Goal: Information Seeking & Learning: Learn about a topic

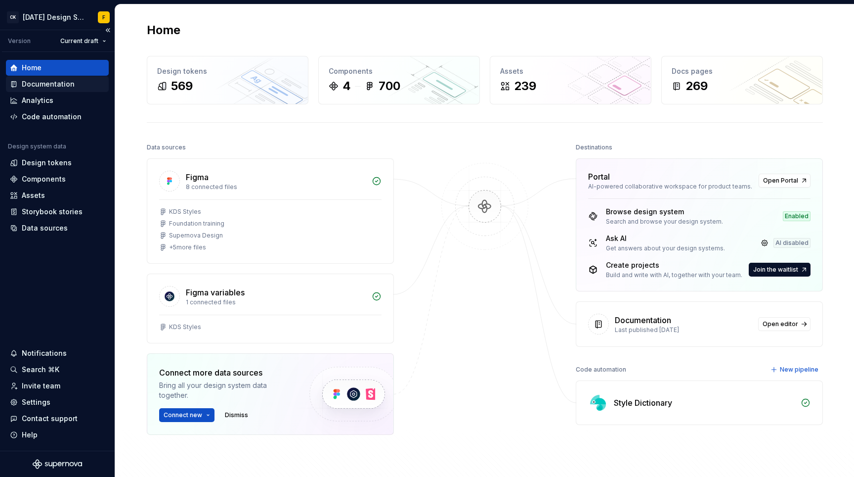
click at [44, 87] on div "Documentation" at bounding box center [48, 84] width 53 height 10
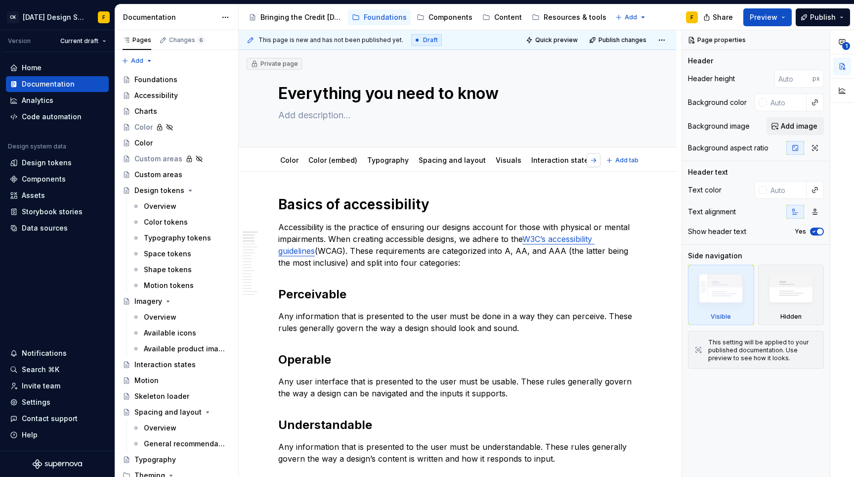
click at [594, 162] on button "button" at bounding box center [594, 160] width 14 height 14
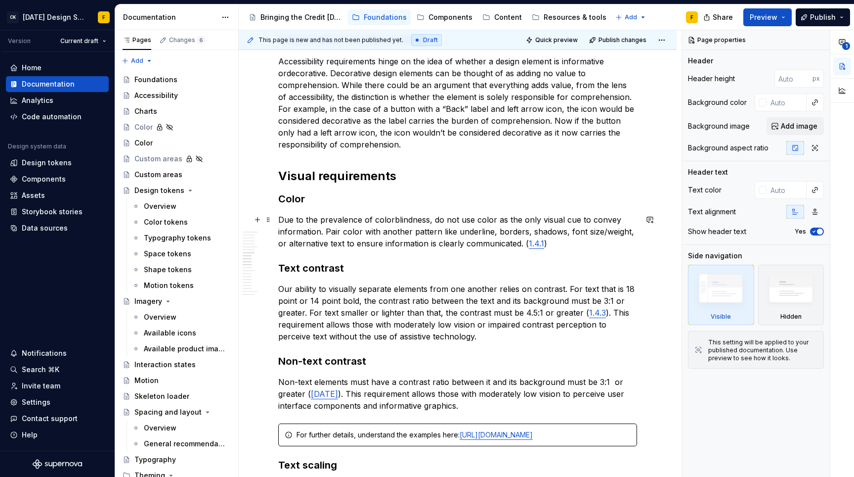
scroll to position [710, 0]
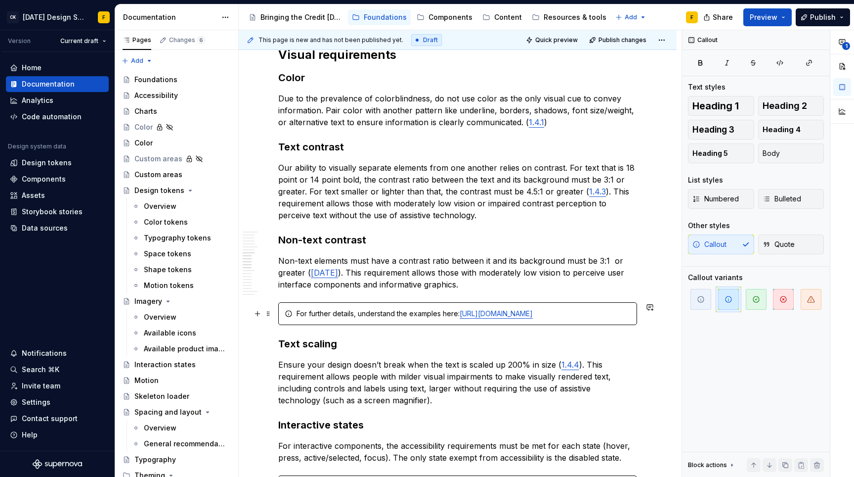
click at [429, 313] on div "For further details, understand the examples here: [URL][DOMAIN_NAME]" at bounding box center [464, 313] width 334 height 10
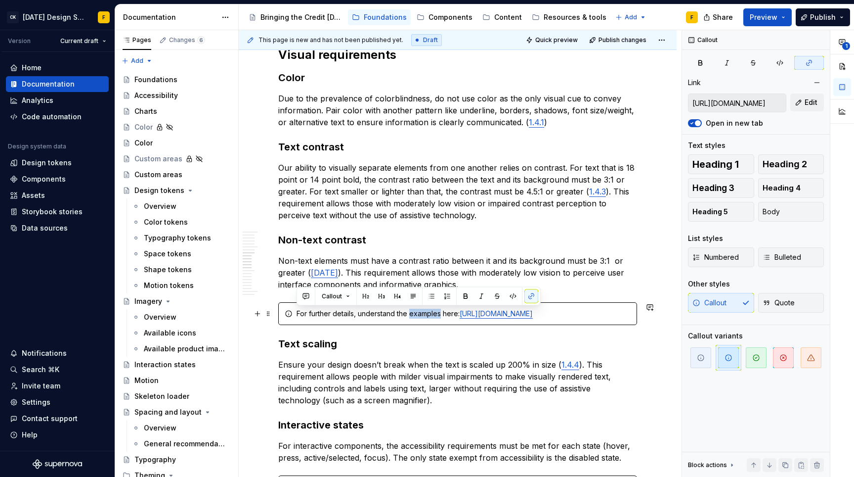
click at [429, 313] on div "For further details, understand the examples here: [URL][DOMAIN_NAME]" at bounding box center [464, 313] width 334 height 10
copy div "For further details, understand the examples here: [URL][DOMAIN_NAME]"
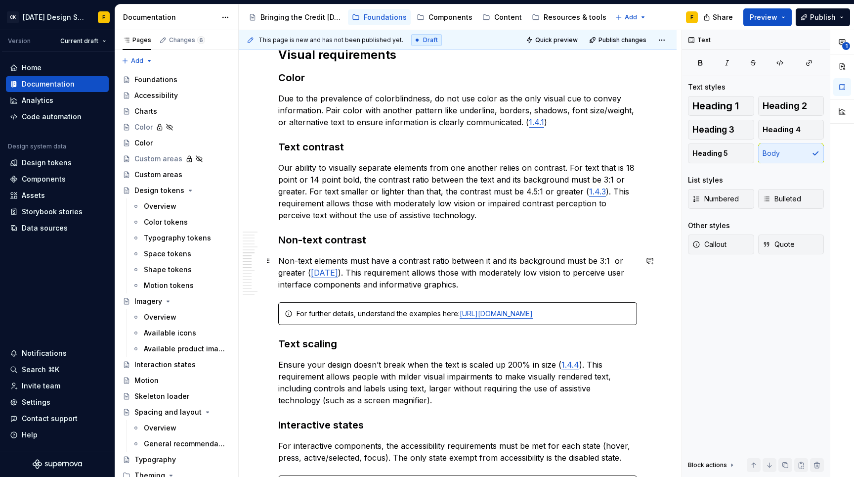
click at [503, 267] on p "Non-text elements must have a contrast ratio between it and its background must…" at bounding box center [457, 273] width 359 height 36
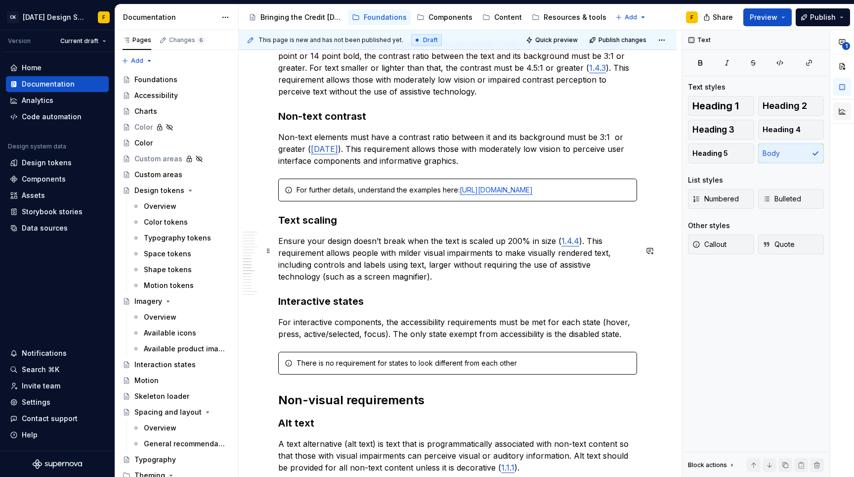
scroll to position [825, 0]
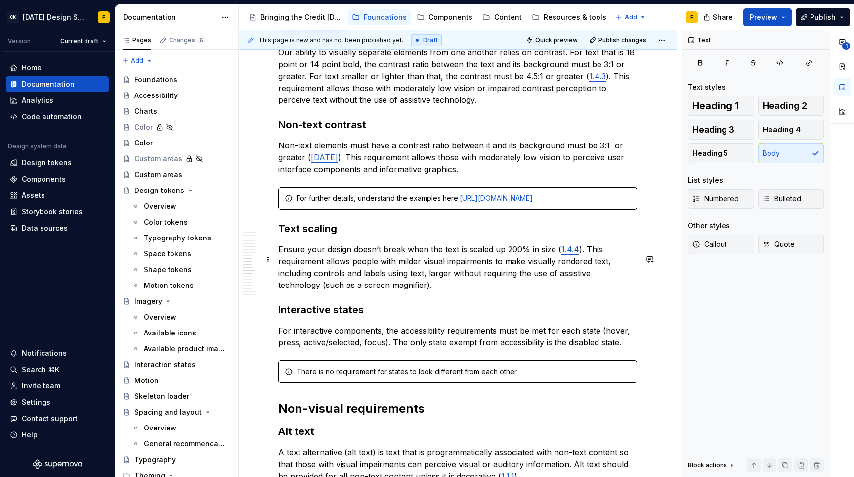
click at [317, 235] on h3 "Text scaling" at bounding box center [457, 228] width 359 height 14
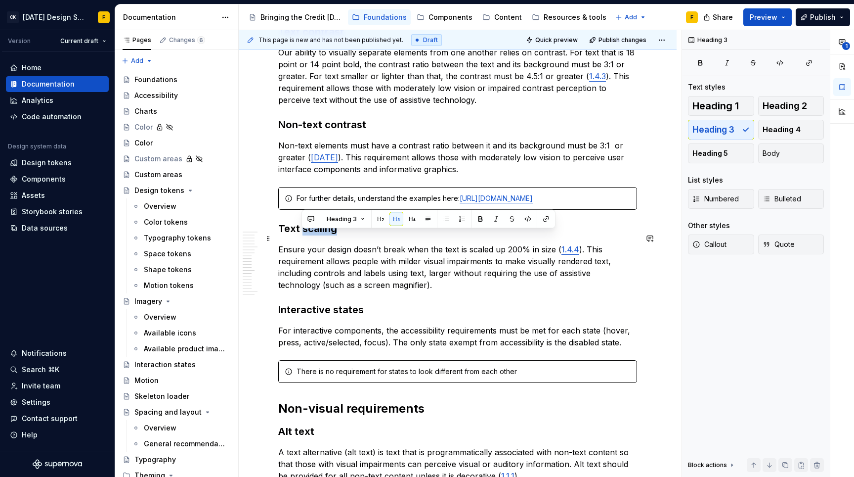
click at [317, 235] on h3 "Text scaling" at bounding box center [457, 228] width 359 height 14
copy h3 "Text scaling"
click at [449, 273] on p "Ensure your design doesn’t break when the text is scaled up 200% in size ( 1.4.…" at bounding box center [457, 266] width 359 height 47
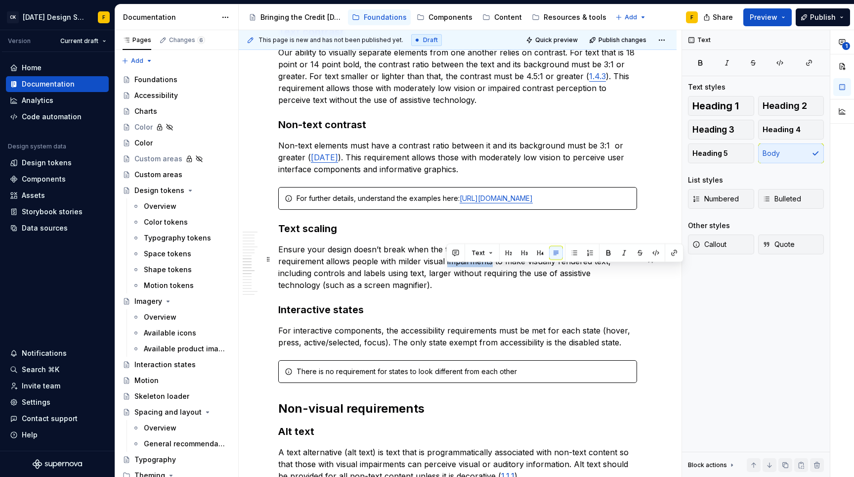
click at [449, 273] on p "Ensure your design doesn’t break when the text is scaled up 200% in size ( 1.4.…" at bounding box center [457, 266] width 359 height 47
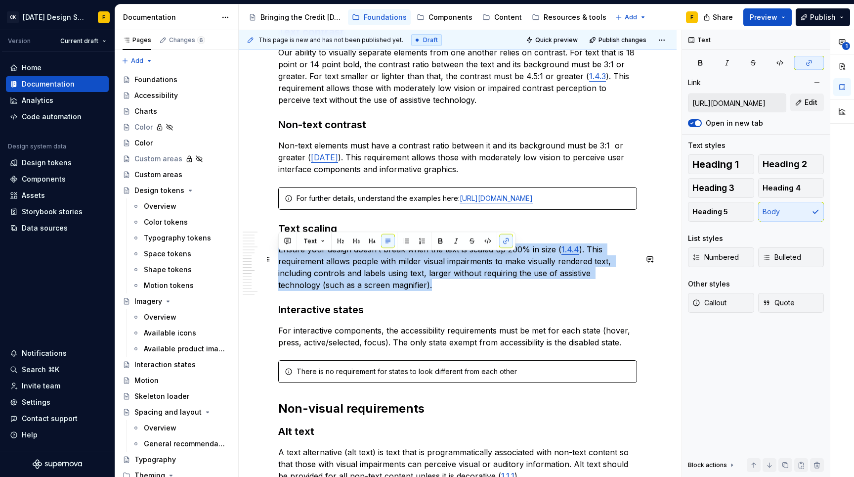
click at [449, 273] on p "Ensure your design doesn’t break when the text is scaled up 200% in size ( 1.4.…" at bounding box center [457, 266] width 359 height 47
copy p "Ensure your design doesn’t break when the text is scaled up 200% in size ( 1.4.…"
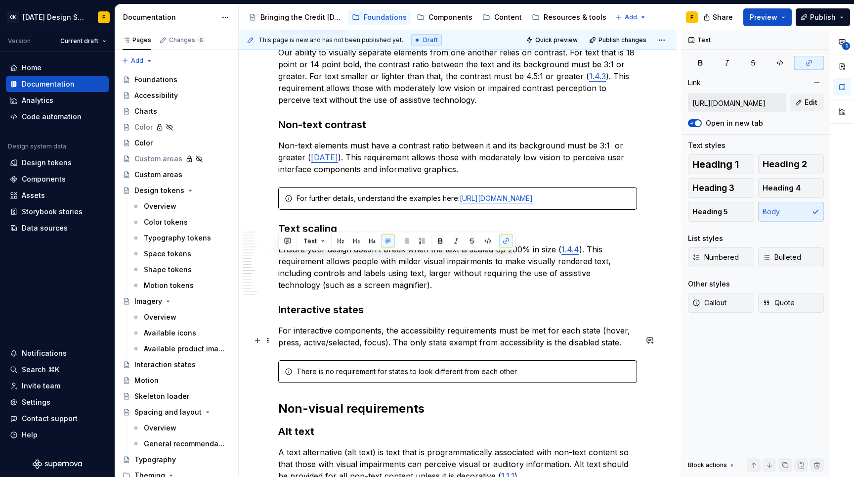
click at [393, 347] on p "For interactive components, the accessibility requirements must be met for each…" at bounding box center [457, 336] width 359 height 24
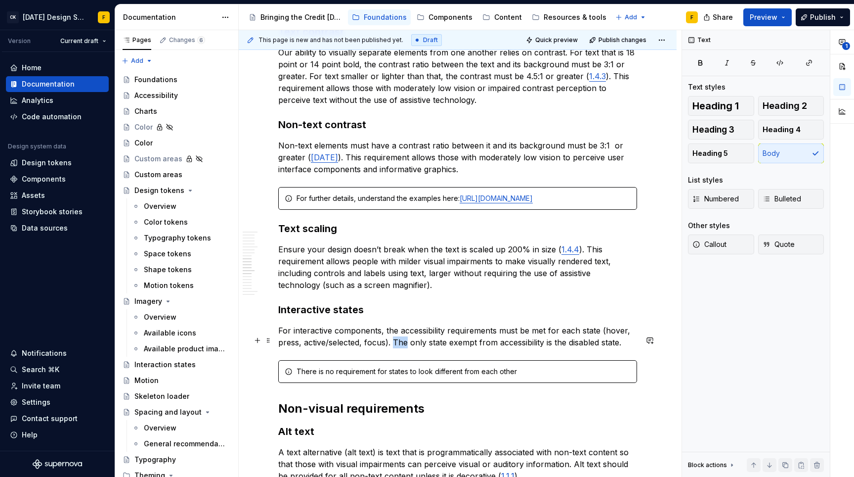
click at [393, 347] on p "For interactive components, the accessibility requirements must be met for each…" at bounding box center [457, 336] width 359 height 24
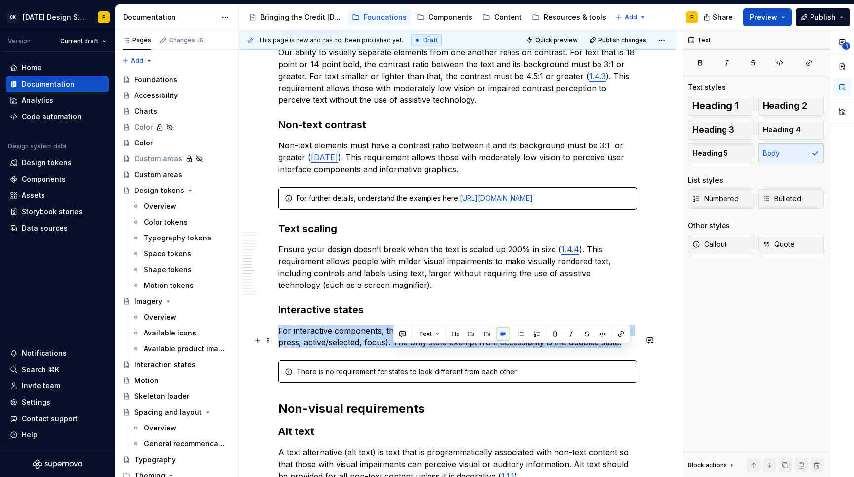
click at [393, 347] on p "For interactive components, the accessibility requirements must be met for each…" at bounding box center [457, 336] width 359 height 24
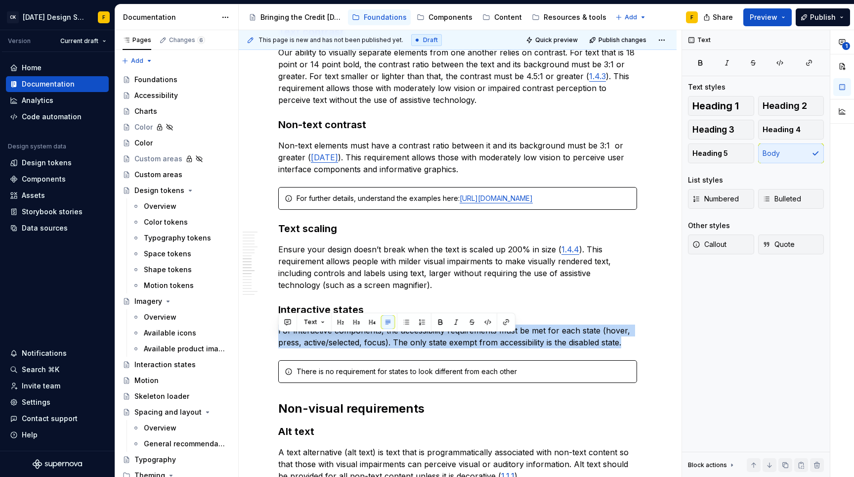
copy p "For interactive components, the accessibility requirements must be met for each…"
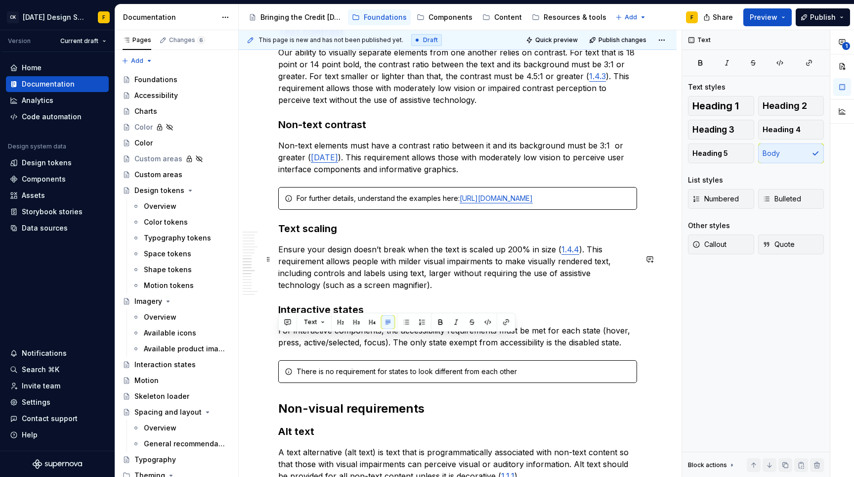
click at [515, 274] on p "Ensure your design doesn’t break when the text is scaled up 200% in size ( 1.4.…" at bounding box center [457, 266] width 359 height 47
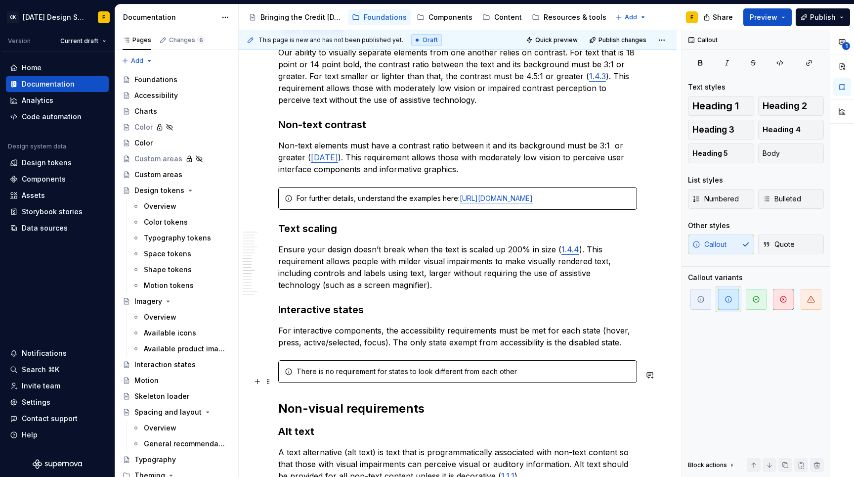
click at [477, 376] on div "There is no requirement for states to look different from each other" at bounding box center [464, 371] width 334 height 10
copy div "There is no requirement for states to look different from each other"
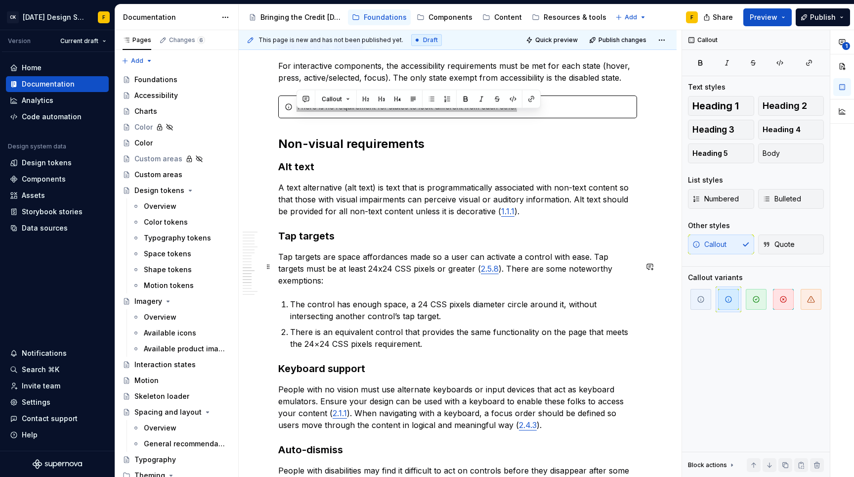
scroll to position [976, 0]
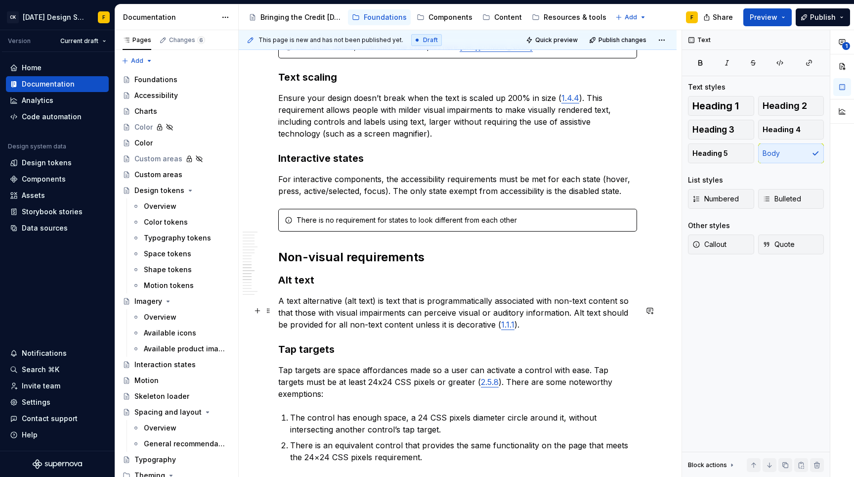
click at [351, 324] on p "A text alternative (alt text) is text that is programmatically associated with …" at bounding box center [457, 313] width 359 height 36
click at [300, 287] on h3 "Alt text" at bounding box center [457, 280] width 359 height 14
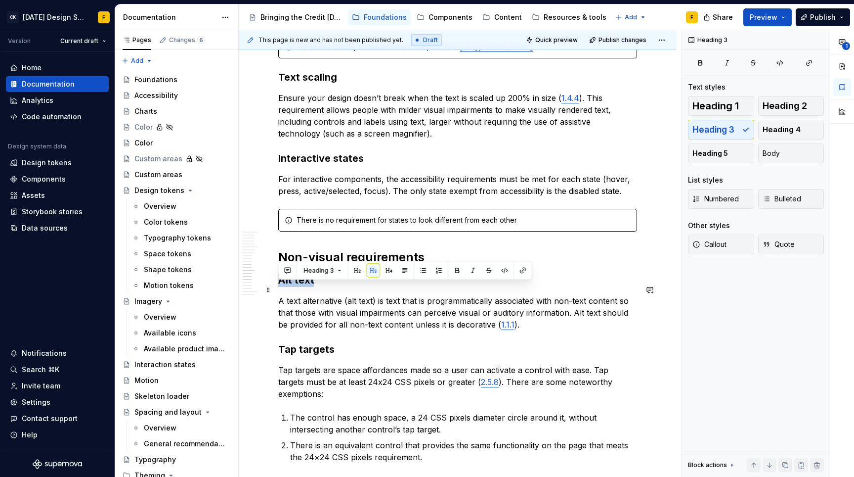
click at [300, 287] on h3 "Alt text" at bounding box center [457, 280] width 359 height 14
copy h3 "Alt text"
click at [394, 328] on p "A text alternative (alt text) is text that is programmatically associated with …" at bounding box center [457, 313] width 359 height 36
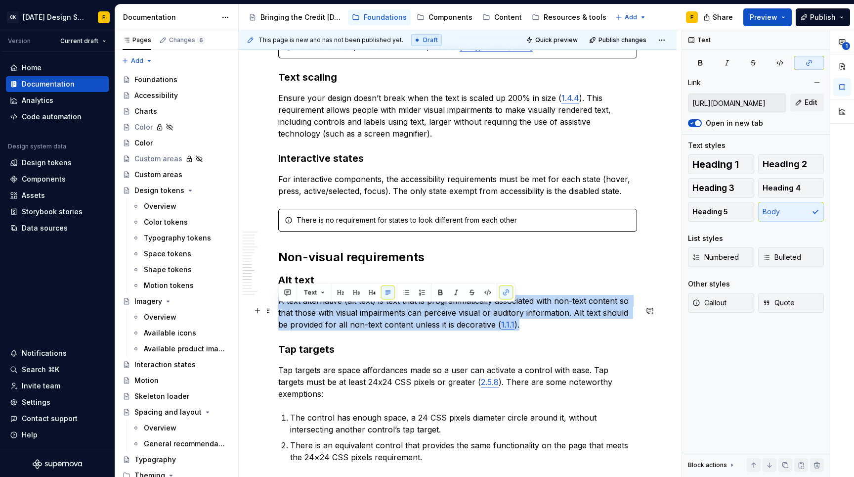
click at [394, 328] on p "A text alternative (alt text) is text that is programmatically associated with …" at bounding box center [457, 313] width 359 height 36
copy p "A text alternative (alt text) is text that is programmatically associated with …"
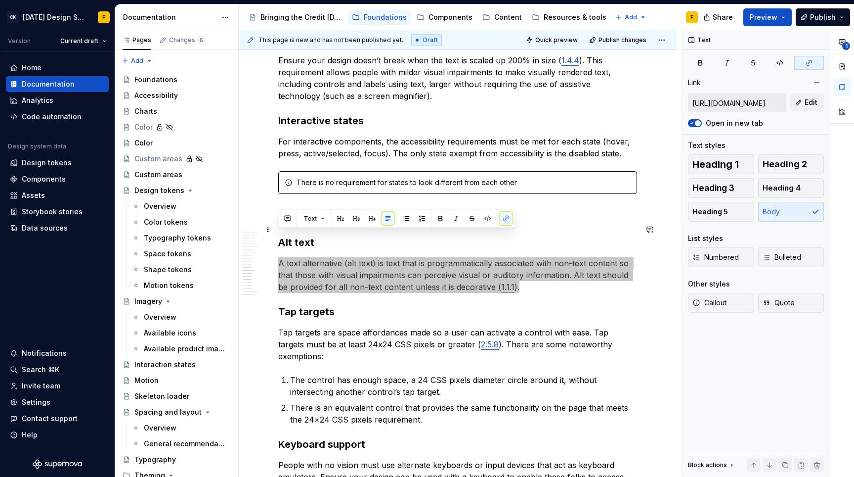
scroll to position [1151, 0]
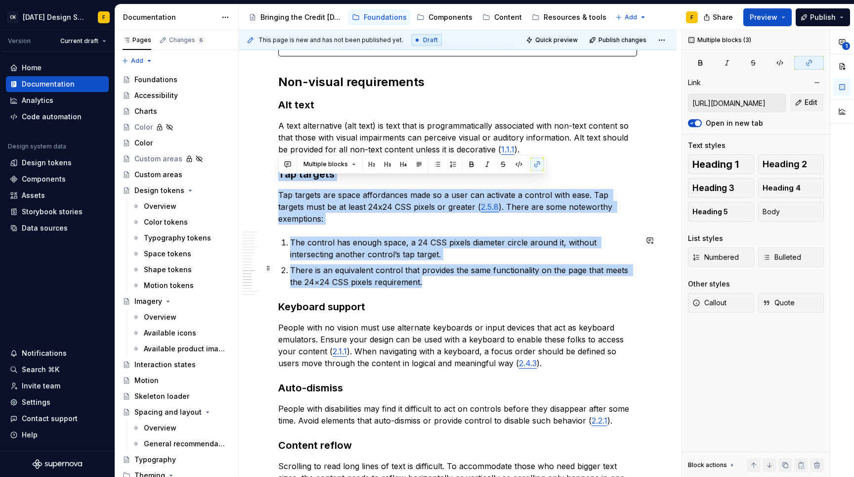
drag, startPoint x: 280, startPoint y: 183, endPoint x: 423, endPoint y: 283, distance: 174.7
copy div "Tap targets Tap targets are space affordances made so a user can activate a con…"
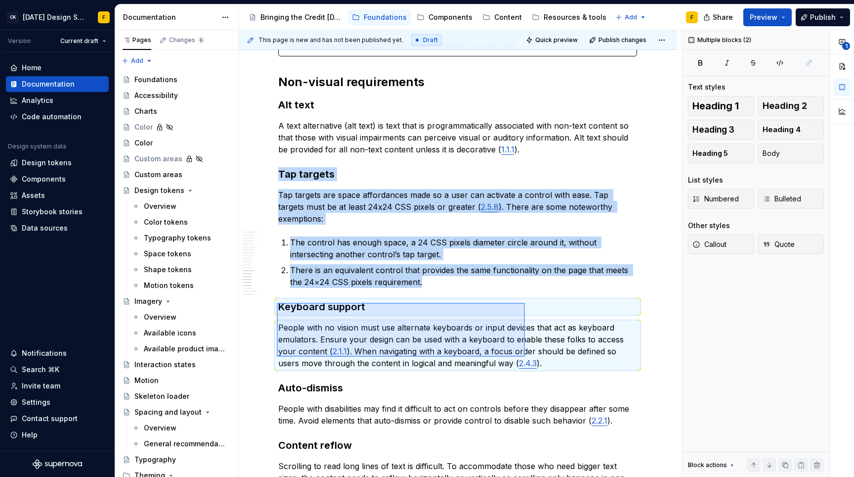
drag, startPoint x: 279, startPoint y: 303, endPoint x: 525, endPoint y: 356, distance: 251.9
click at [525, 356] on div "This page is new and has not been published yet. Draft Quick preview Publish ch…" at bounding box center [460, 253] width 443 height 447
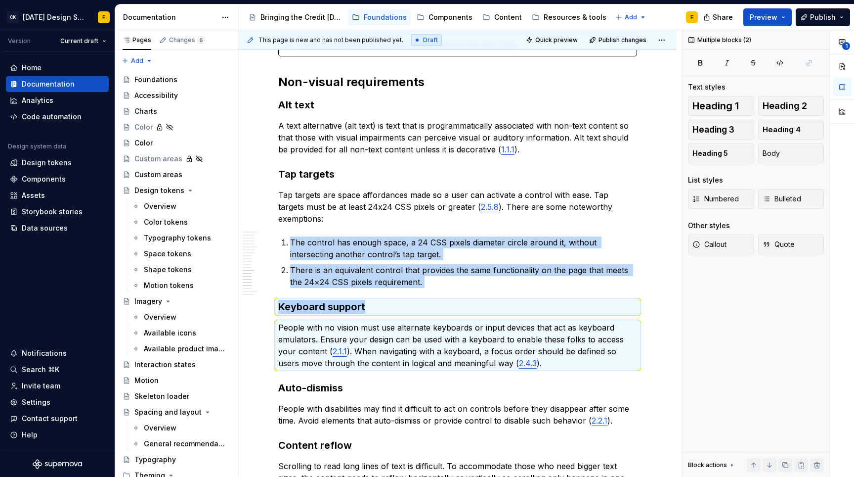
copy div "The control has enough space, a 24 CSS pixels diameter circle around it, withou…"
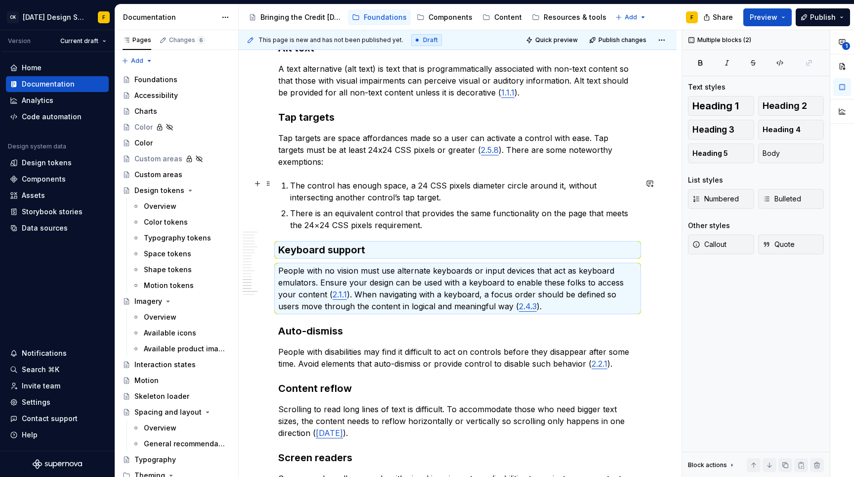
scroll to position [1334, 0]
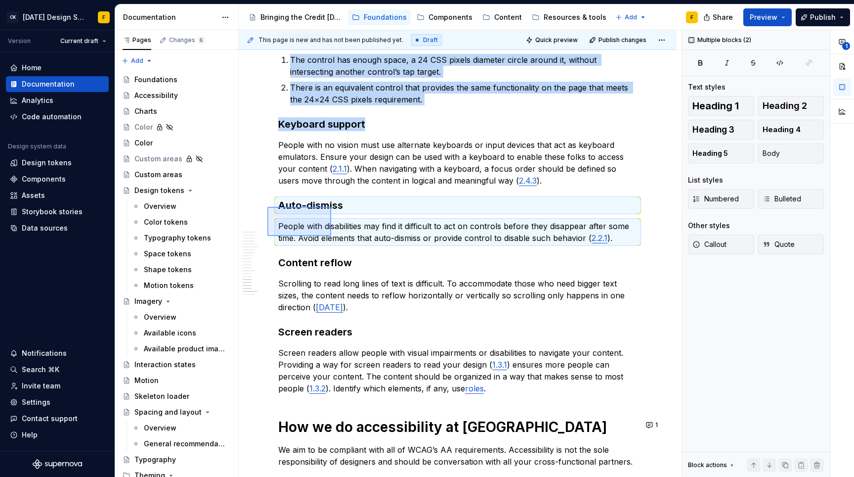
drag, startPoint x: 267, startPoint y: 236, endPoint x: 331, endPoint y: 207, distance: 70.1
click at [331, 207] on div "This page is new and has not been published yet. Draft Quick preview Publish ch…" at bounding box center [460, 253] width 443 height 447
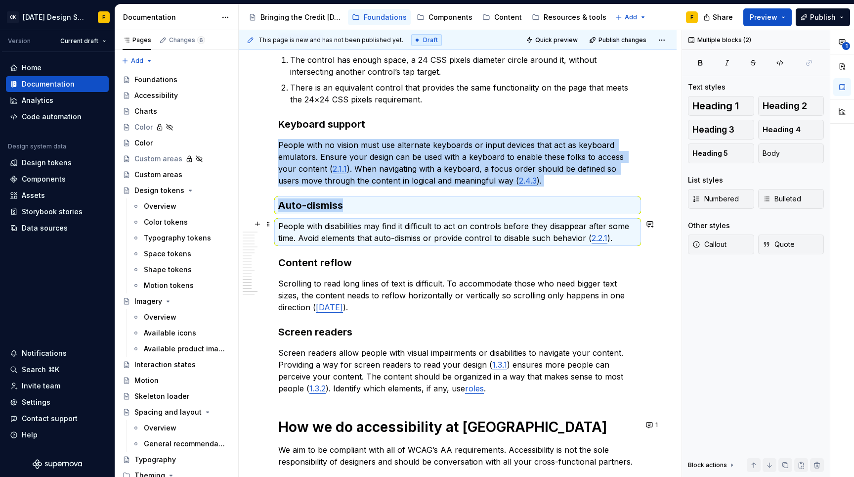
copy div "People with no vision must use alternate keyboards or input devices that act as…"
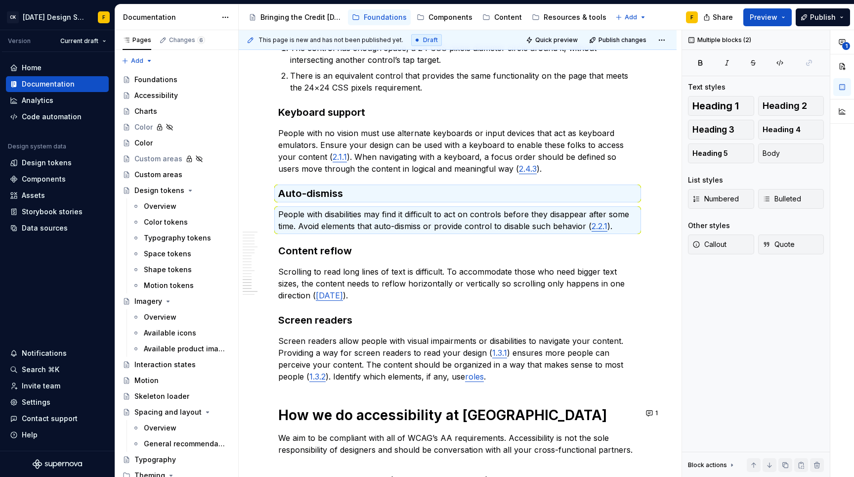
scroll to position [1379, 0]
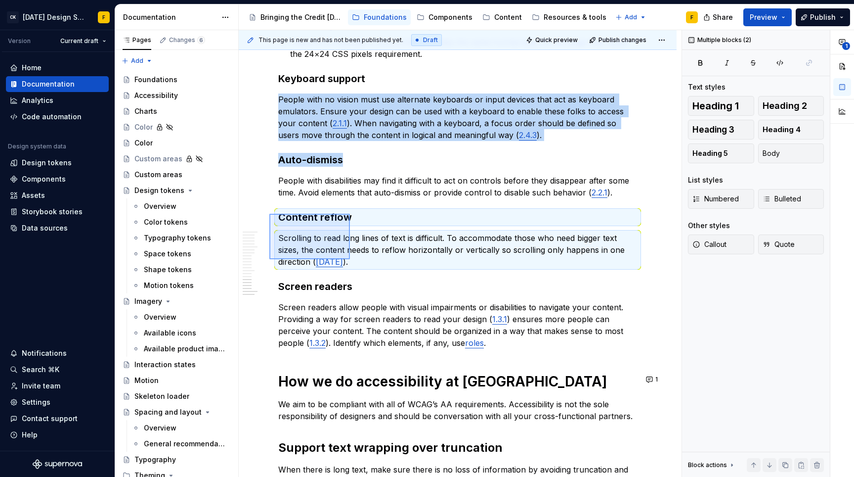
drag, startPoint x: 269, startPoint y: 259, endPoint x: 350, endPoint y: 214, distance: 92.5
click at [350, 214] on div "This page is new and has not been published yet. Draft Quick preview Publish ch…" at bounding box center [460, 253] width 443 height 447
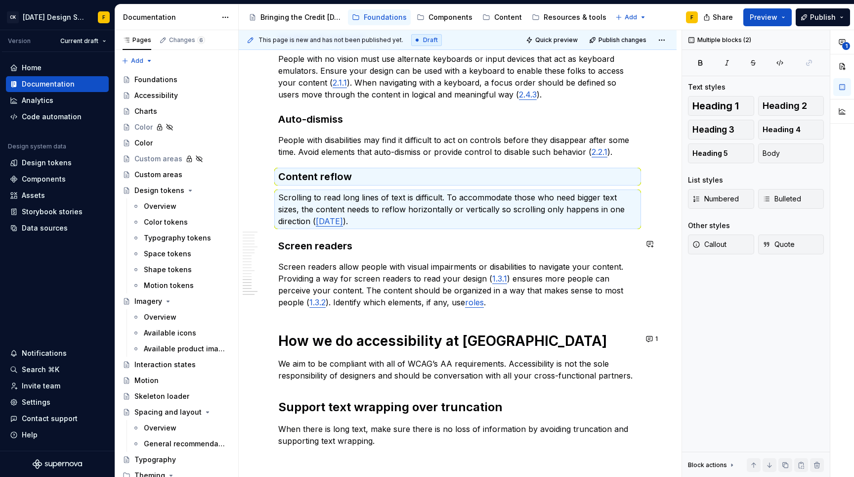
scroll to position [1491, 0]
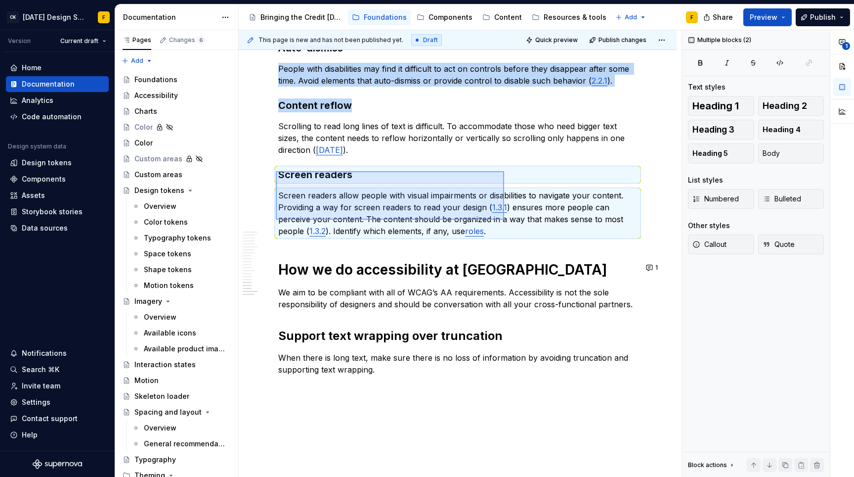
drag, startPoint x: 276, startPoint y: 171, endPoint x: 504, endPoint y: 219, distance: 233.5
click at [504, 219] on div "This page is new and has not been published yet. Draft Quick preview Publish ch…" at bounding box center [460, 253] width 443 height 447
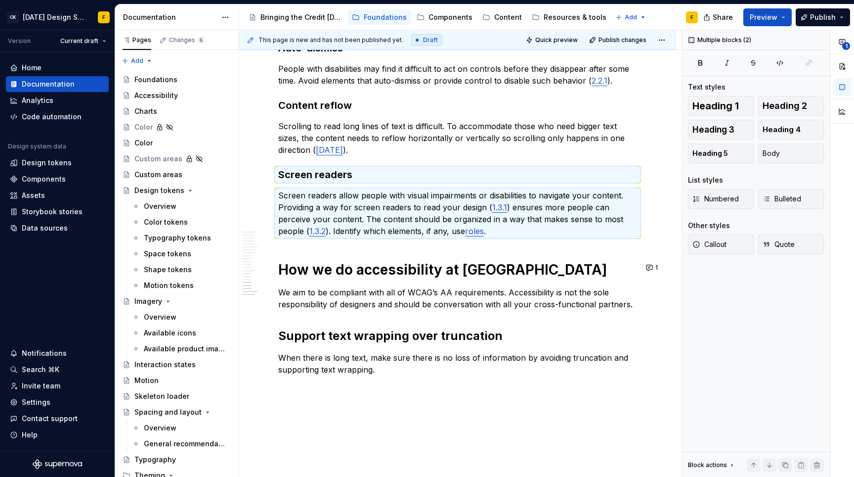
type textarea "*"
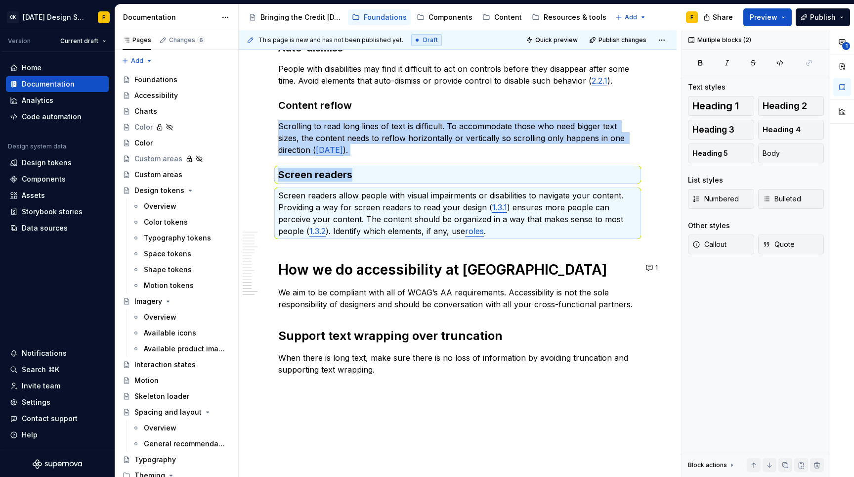
click at [402, 298] on p "We aim to be compliant with all of WCAG’s AA requirements. Accessibility is not…" at bounding box center [457, 298] width 359 height 24
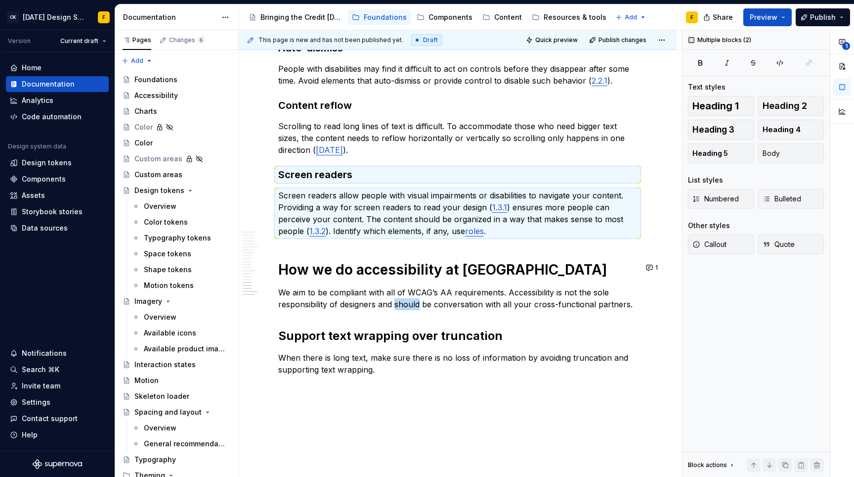
click at [402, 298] on p "We aim to be compliant with all of WCAG’s AA requirements. Accessibility is not…" at bounding box center [457, 298] width 359 height 24
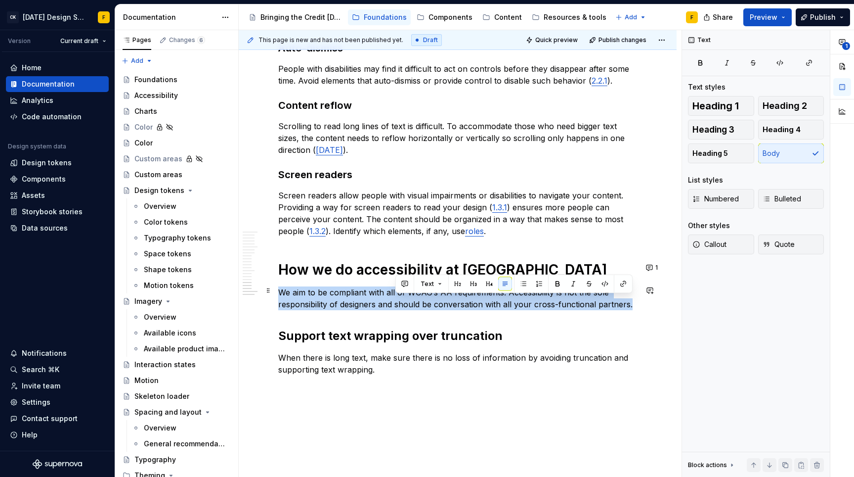
click at [402, 298] on p "We aim to be compliant with all of WCAG’s AA requirements. Accessibility is not…" at bounding box center [457, 298] width 359 height 24
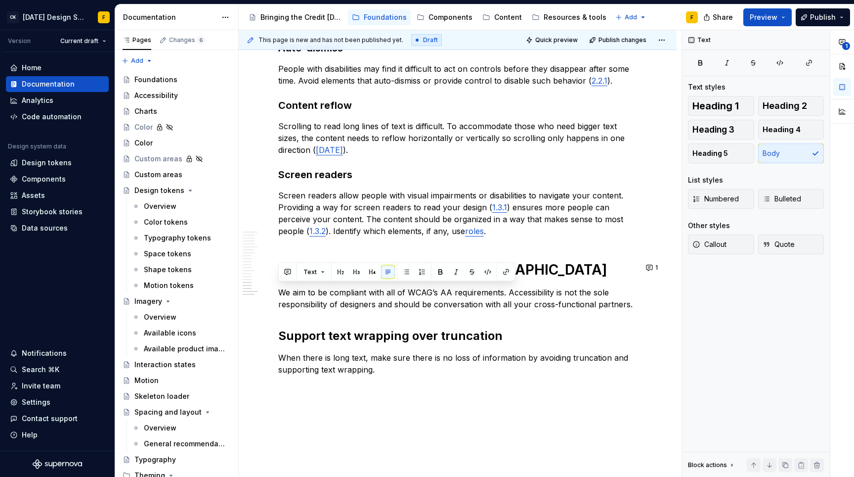
click at [353, 335] on h2 "Support text wrapping over truncation" at bounding box center [457, 336] width 359 height 16
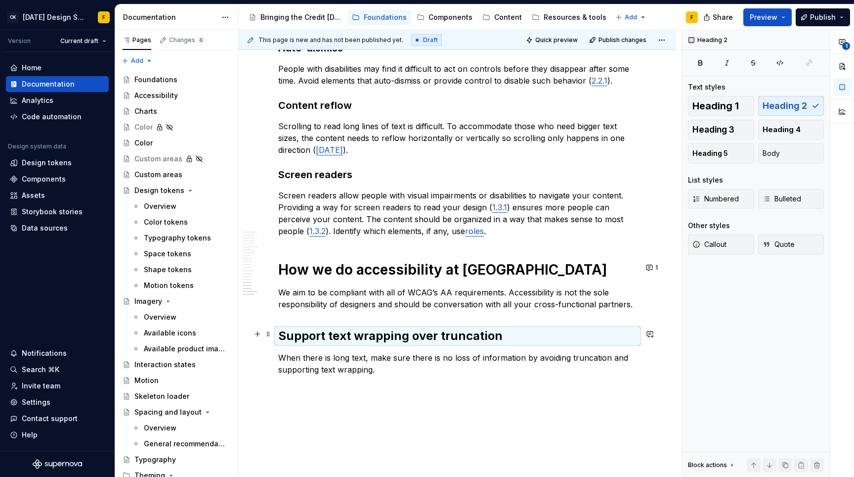
click at [353, 334] on h2 "Support text wrapping over truncation" at bounding box center [457, 336] width 359 height 16
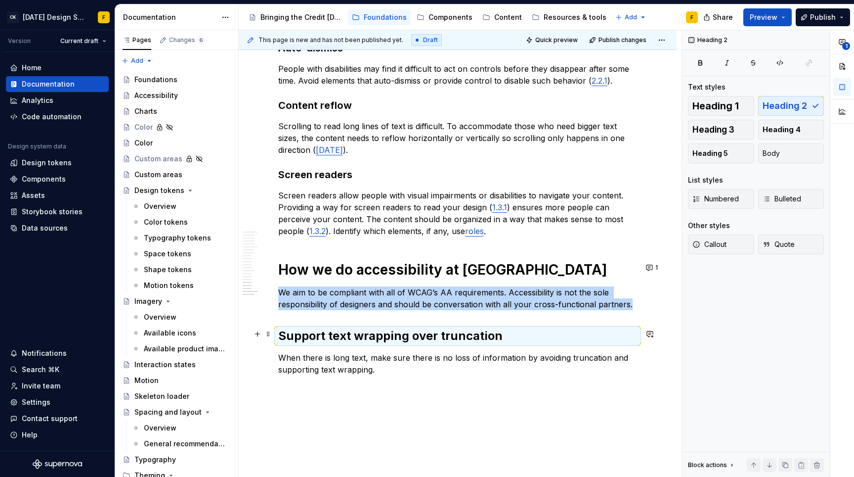
click at [353, 334] on h2 "Support text wrapping over truncation" at bounding box center [457, 336] width 359 height 16
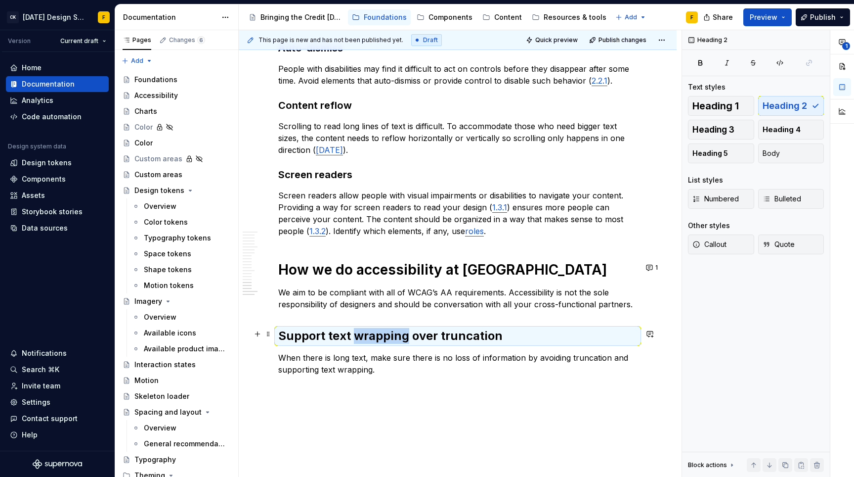
click at [353, 334] on h2 "Support text wrapping over truncation" at bounding box center [457, 336] width 359 height 16
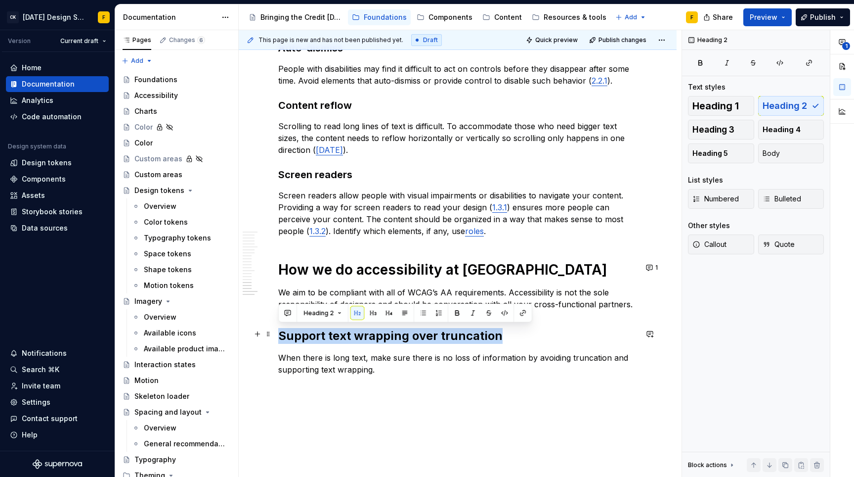
click at [353, 334] on h2 "Support text wrapping over truncation" at bounding box center [457, 336] width 359 height 16
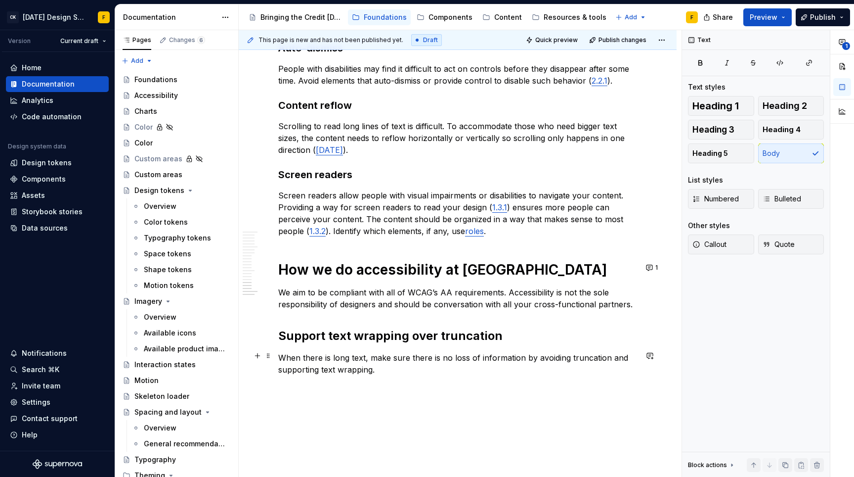
click at [305, 357] on p "When there is long text, make sure there is no loss of information by avoiding …" at bounding box center [457, 363] width 359 height 24
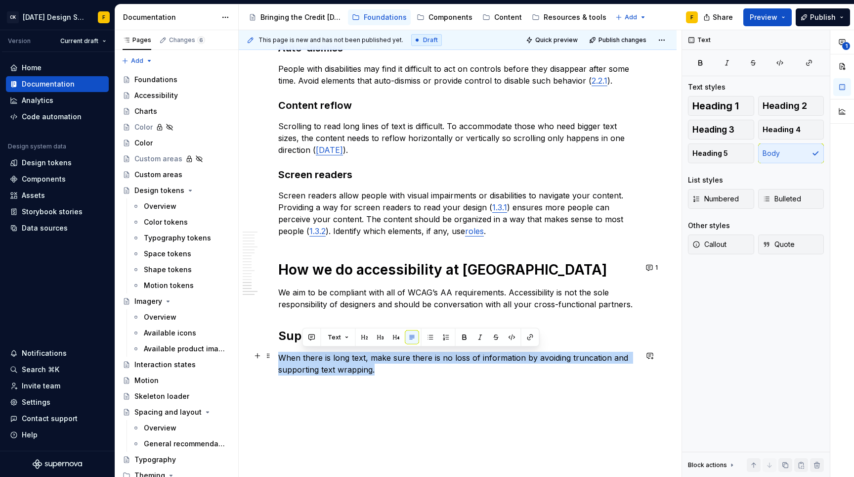
click at [305, 357] on p "When there is long text, make sure there is no loss of information by avoiding …" at bounding box center [457, 363] width 359 height 24
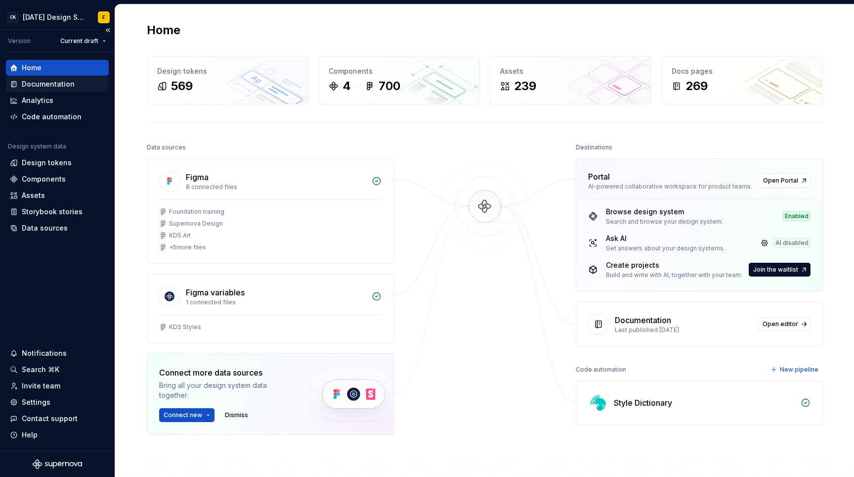
click at [73, 87] on div "Documentation" at bounding box center [57, 84] width 95 height 10
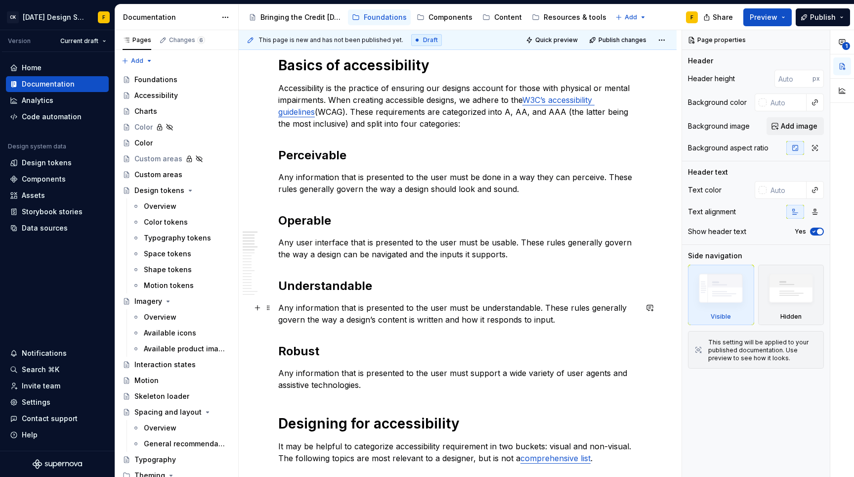
scroll to position [135, 0]
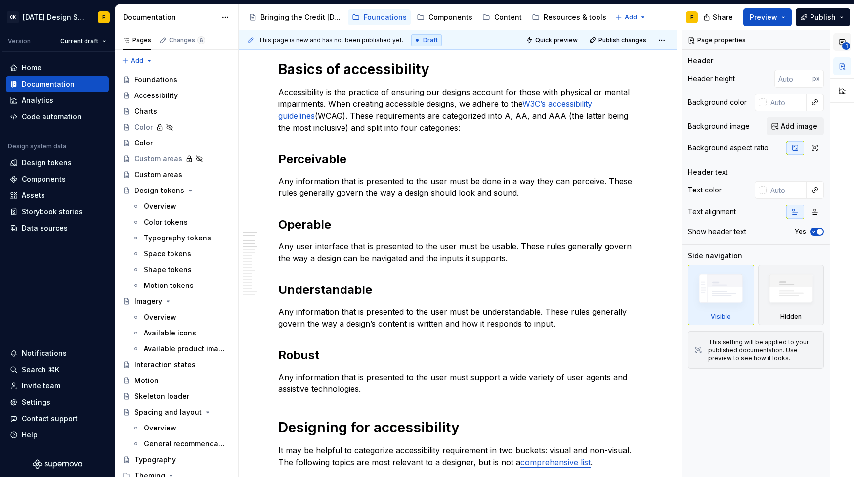
type textarea "*"
